Goal: Task Accomplishment & Management: Complete application form

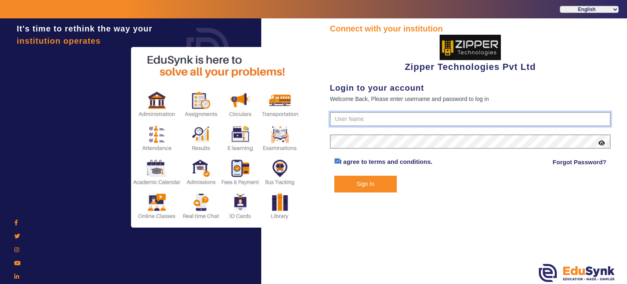
type input "1008790000"
click at [379, 180] on button "Sign In" at bounding box center [365, 183] width 63 height 17
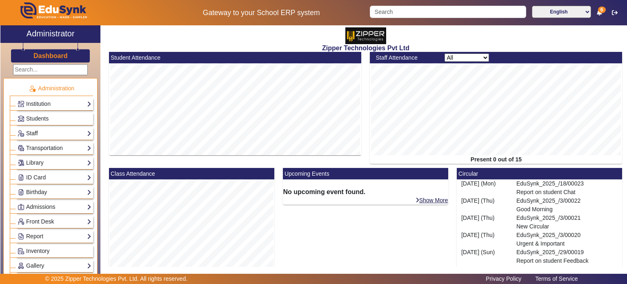
click at [53, 132] on link "Staff" at bounding box center [55, 133] width 74 height 9
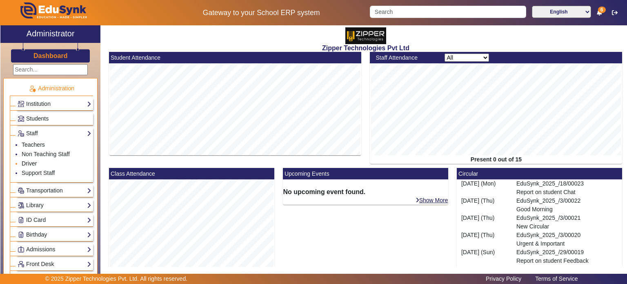
click at [34, 160] on link "Driver" at bounding box center [29, 163] width 15 height 7
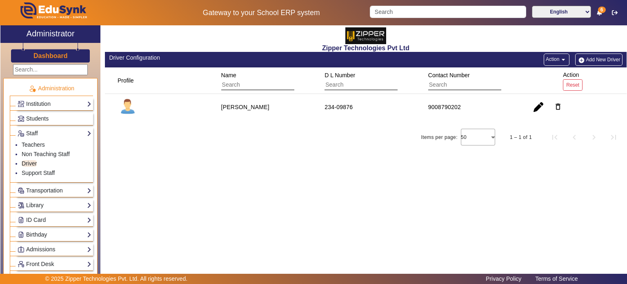
click at [599, 59] on button "Add New Driver" at bounding box center [598, 59] width 47 height 12
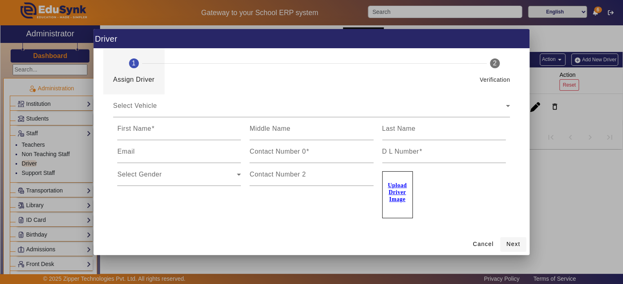
click at [509, 241] on span "Next" at bounding box center [513, 244] width 14 height 9
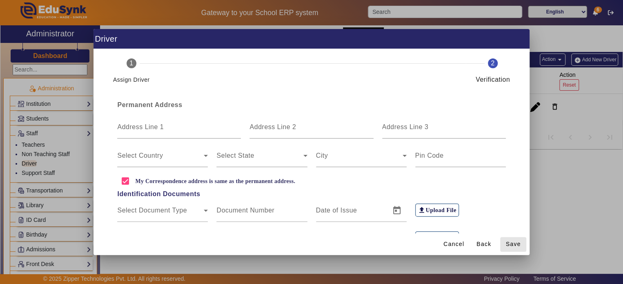
click at [509, 241] on span "Save" at bounding box center [513, 244] width 15 height 9
click at [486, 246] on span "Back" at bounding box center [483, 244] width 15 height 9
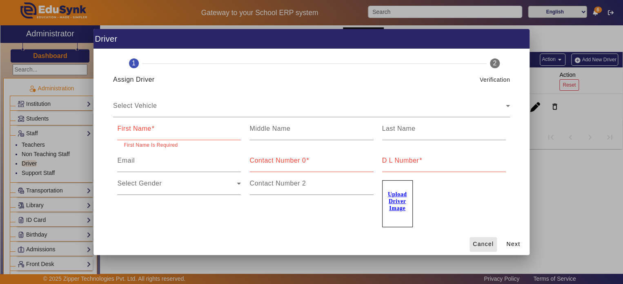
click at [486, 246] on span "Cancel" at bounding box center [482, 244] width 21 height 9
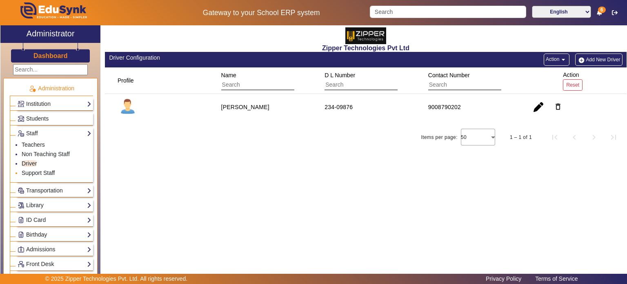
click at [43, 171] on link "Support Staff" at bounding box center [38, 172] width 33 height 7
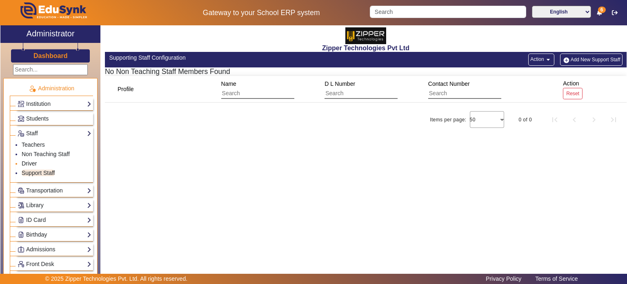
click at [32, 164] on link "Driver" at bounding box center [29, 163] width 15 height 7
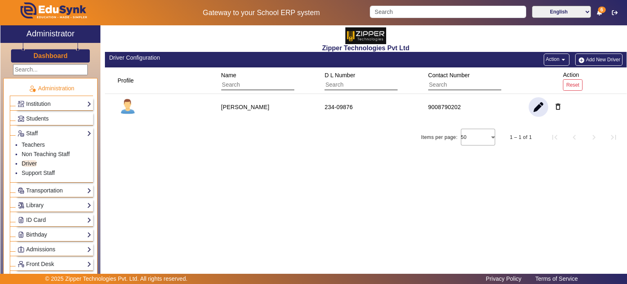
click at [534, 111] on span "button" at bounding box center [538, 107] width 20 height 20
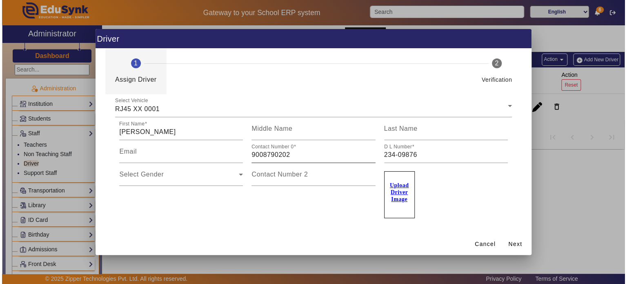
scroll to position [3, 0]
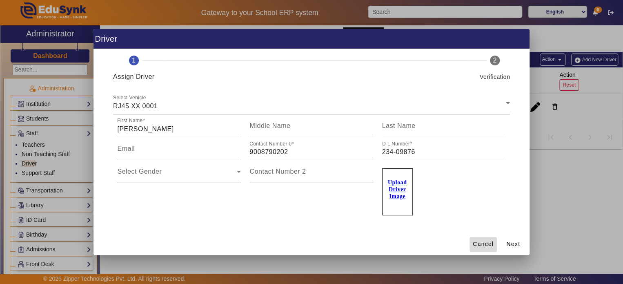
click at [484, 245] on span "Cancel" at bounding box center [482, 244] width 21 height 9
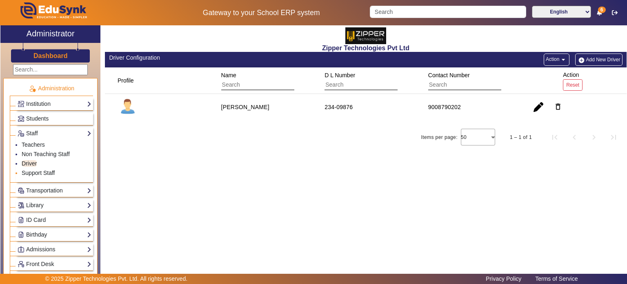
click at [49, 169] on link "Support Staff" at bounding box center [38, 172] width 33 height 7
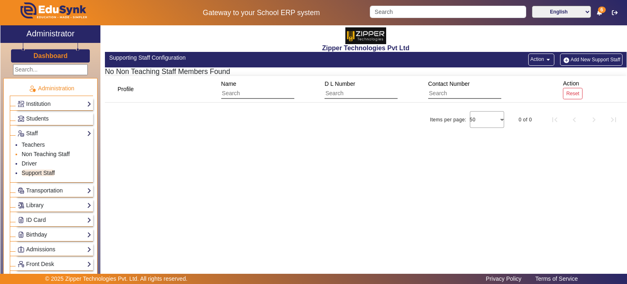
click at [55, 152] on link "Non Teaching Staff" at bounding box center [46, 154] width 48 height 7
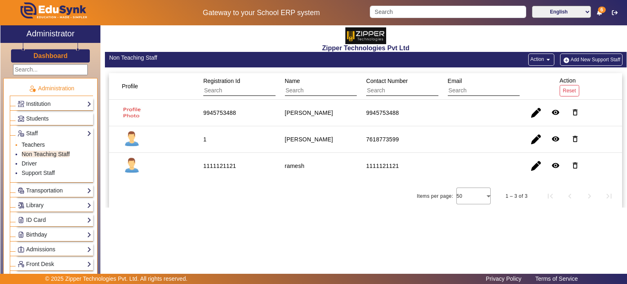
click at [36, 142] on link "Teachers" at bounding box center [33, 144] width 23 height 7
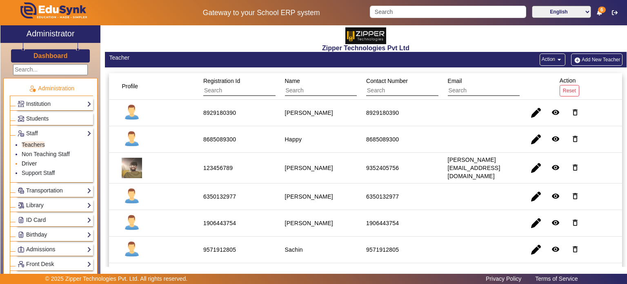
click at [34, 162] on link "Driver" at bounding box center [29, 163] width 15 height 7
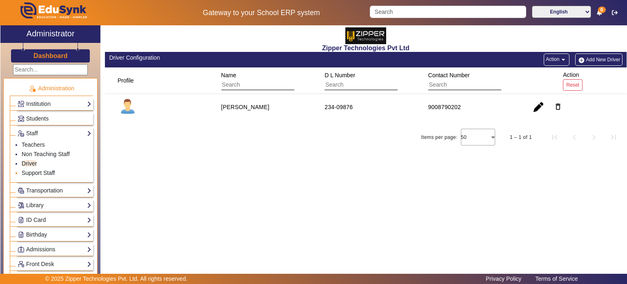
click at [46, 173] on link "Support Staff" at bounding box center [38, 172] width 33 height 7
